Goal: Information Seeking & Learning: Compare options

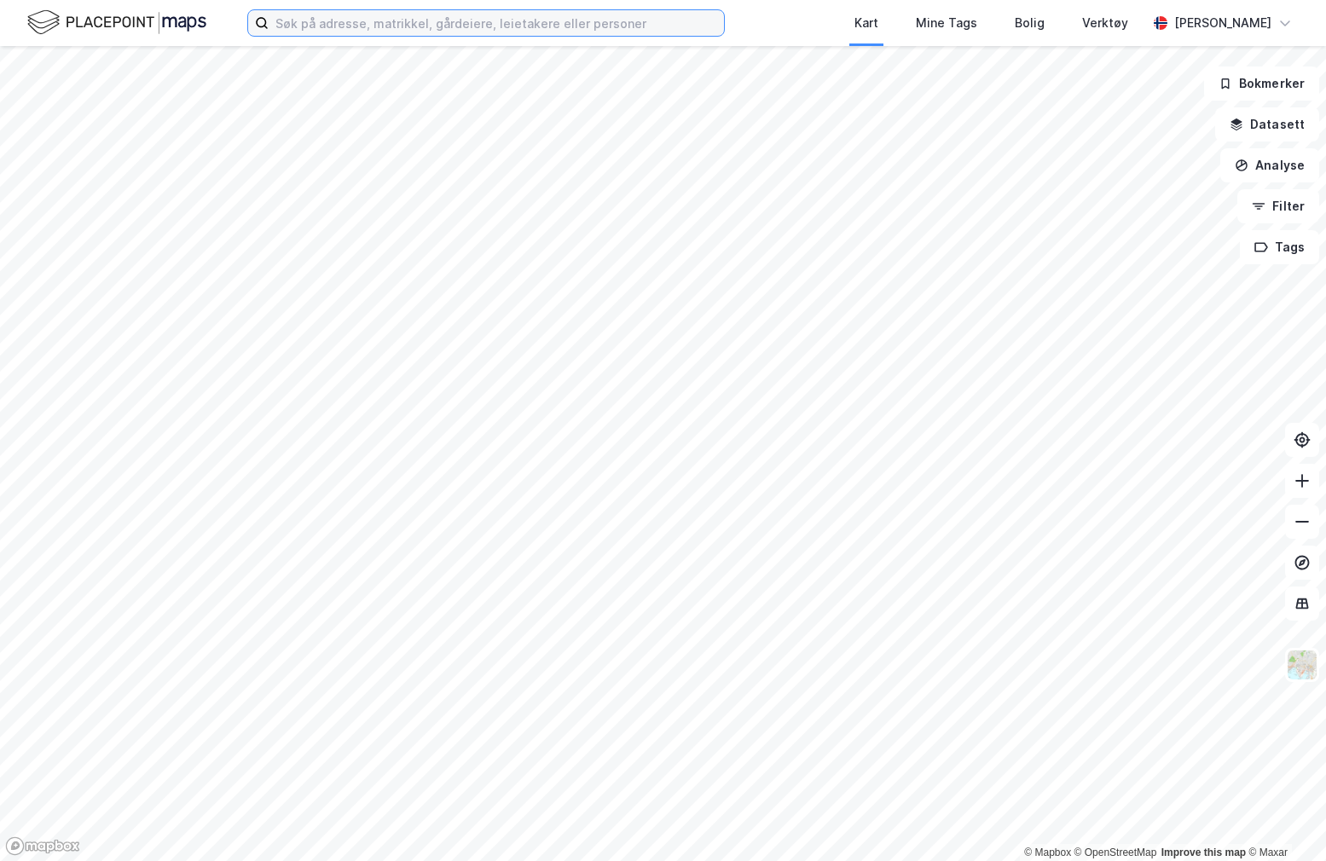
click at [419, 18] on input at bounding box center [496, 23] width 455 height 26
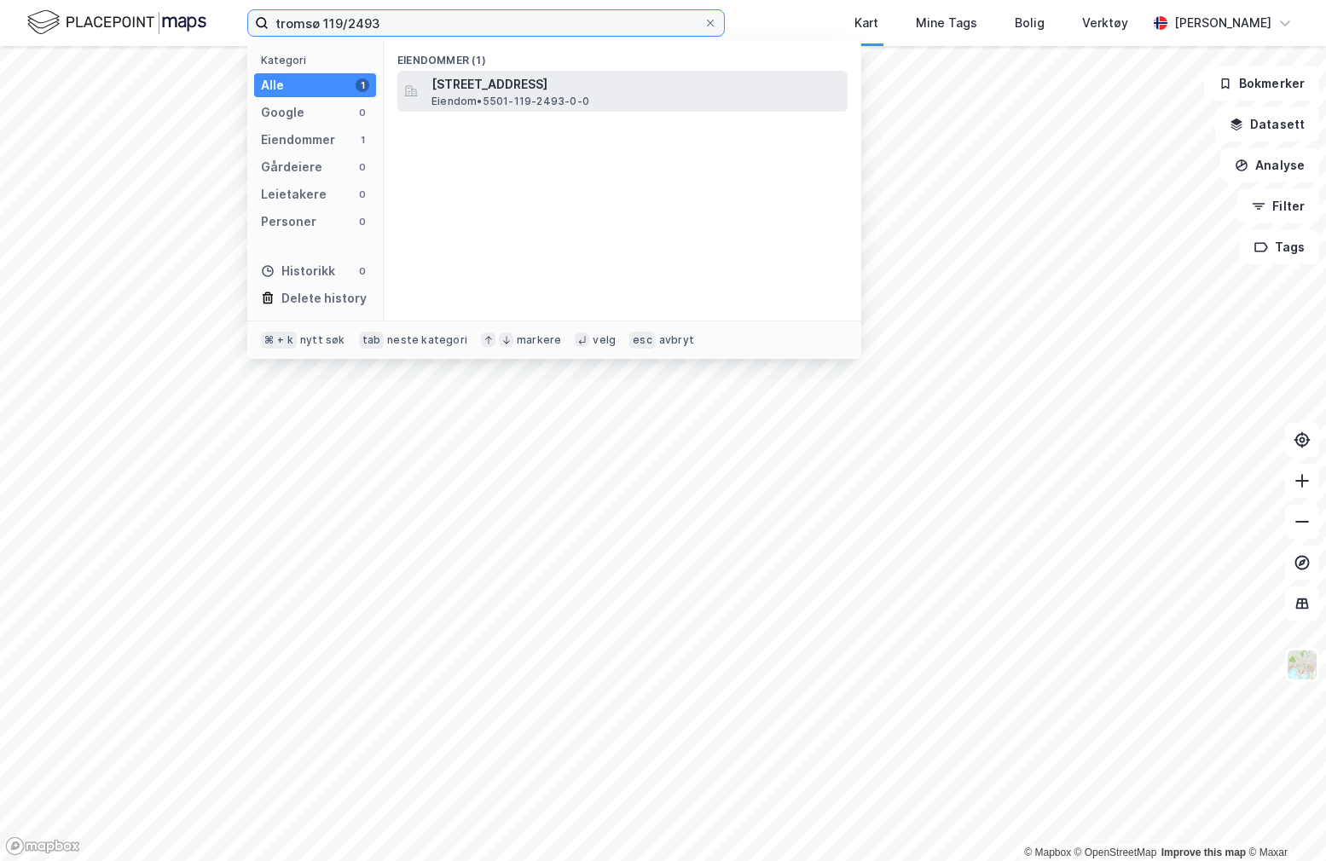
type input "tromsø 119/2493"
click at [481, 95] on span "Eiendom • 5501-119-2493-0-0" at bounding box center [510, 102] width 158 height 14
